Goal: Task Accomplishment & Management: Use online tool/utility

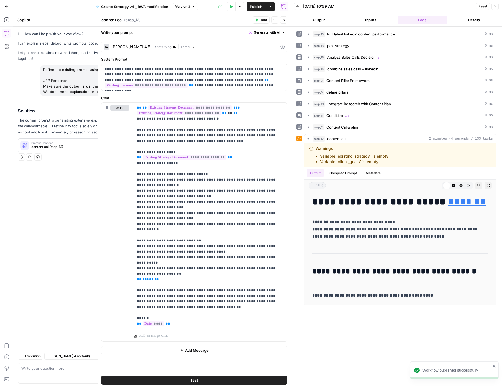
scroll to position [5752, 0]
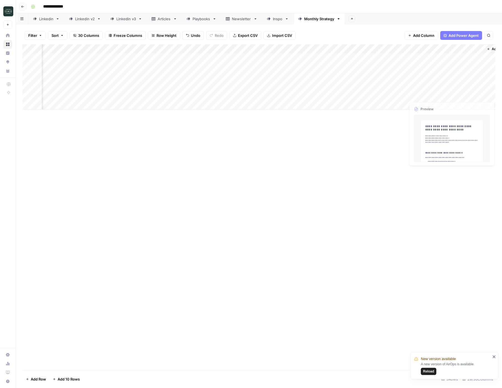
scroll to position [0, 1228]
click at [433, 373] on span "Reload" at bounding box center [428, 371] width 11 height 5
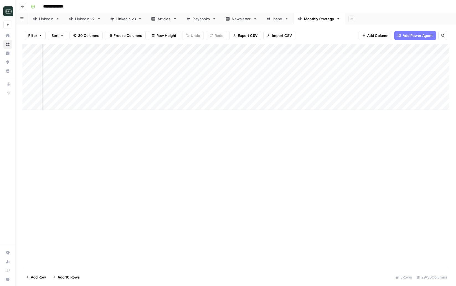
scroll to position [0, 290]
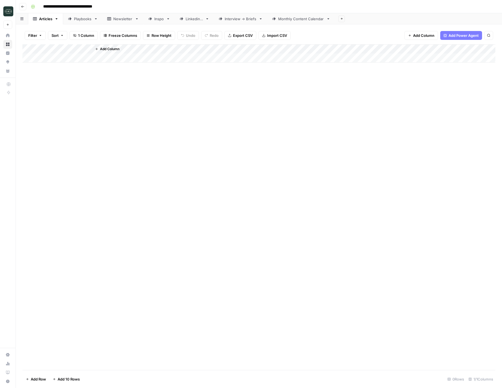
click at [313, 19] on div "Monthly Content Calendar" at bounding box center [301, 19] width 46 height 6
click at [432, 372] on span "Reload" at bounding box center [428, 371] width 11 height 5
click at [409, 68] on div "Add Column" at bounding box center [258, 76] width 473 height 65
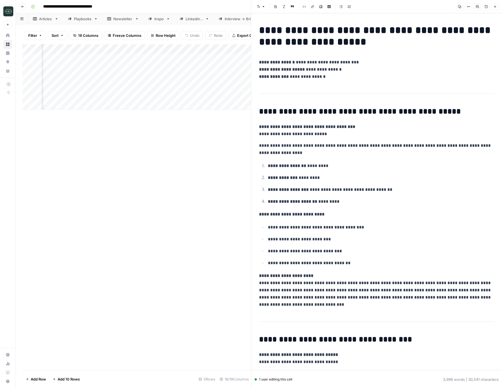
click at [496, 6] on icon "button" at bounding box center [495, 6] width 3 height 3
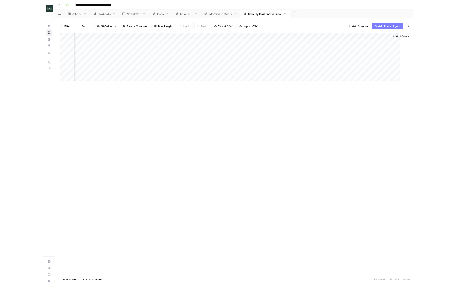
scroll to position [0, 491]
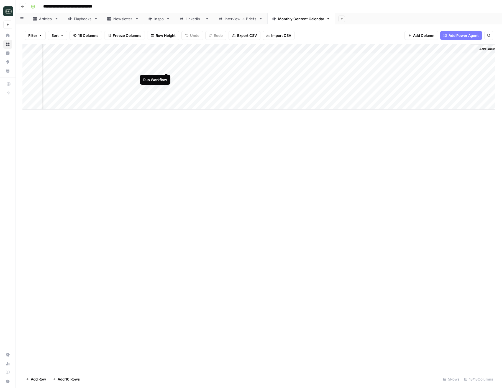
click at [166, 67] on div "Add Column" at bounding box center [258, 76] width 473 height 65
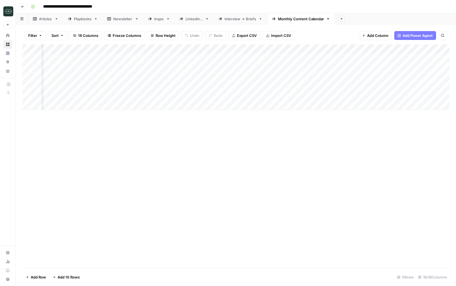
scroll to position [0, 543]
click at [365, 67] on div "Add Column" at bounding box center [235, 76] width 427 height 65
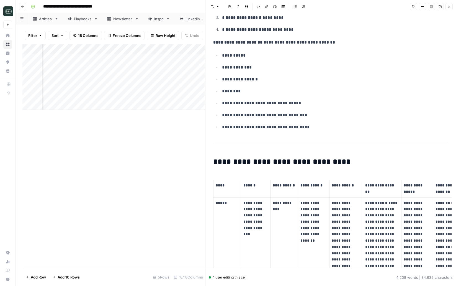
scroll to position [333, 0]
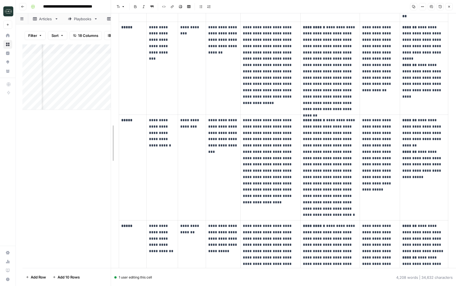
drag, startPoint x: 163, startPoint y: 135, endPoint x: 115, endPoint y: 148, distance: 50.1
click at [95, 148] on body "**********" at bounding box center [228, 143] width 456 height 286
